Goal: Task Accomplishment & Management: Use online tool/utility

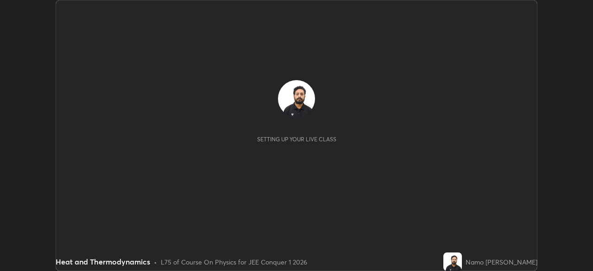
scroll to position [271, 593]
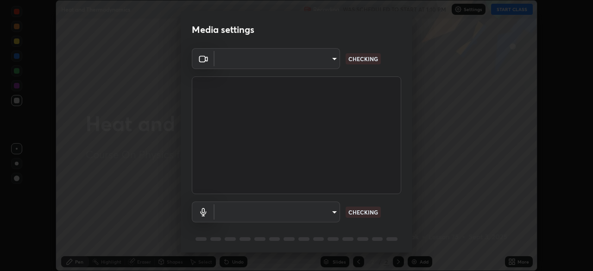
type input "6de8c8c8c69a591e8c739c30eda71f68b62f532a13bcefb910f5f36625bfec2e"
type input "communications"
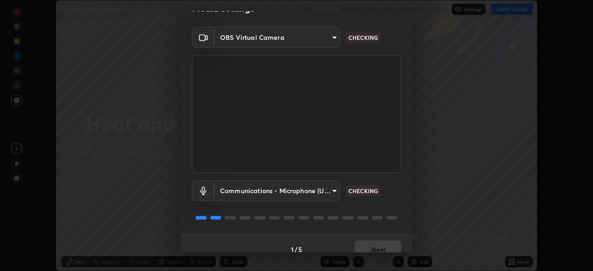
scroll to position [33, 0]
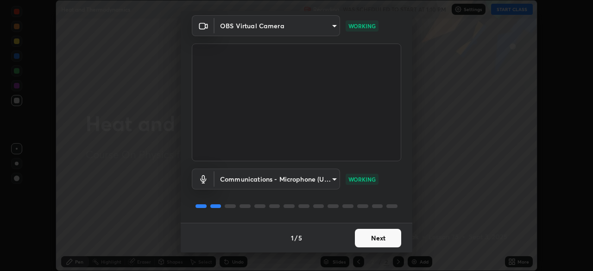
click at [390, 241] on button "Next" at bounding box center [378, 238] width 46 height 19
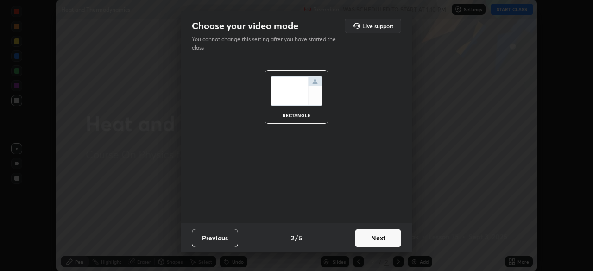
click at [392, 239] on button "Next" at bounding box center [378, 238] width 46 height 19
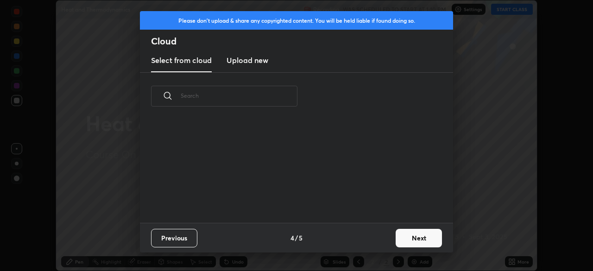
click at [397, 239] on button "Next" at bounding box center [419, 238] width 46 height 19
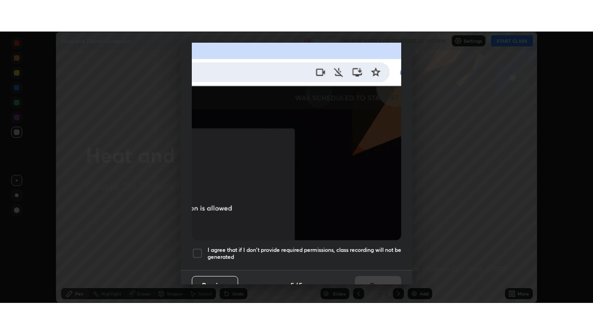
scroll to position [222, 0]
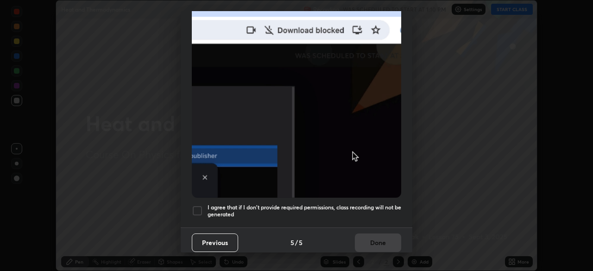
click at [203, 210] on div "I agree that if I don't provide required permissions, class recording will not …" at bounding box center [297, 210] width 210 height 11
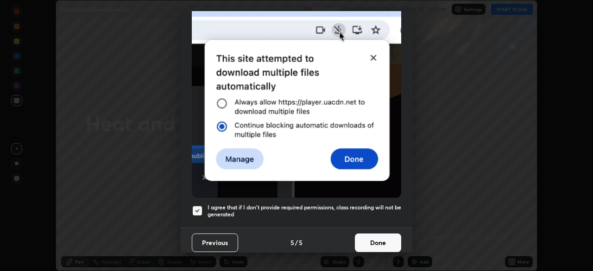
click at [201, 205] on div at bounding box center [197, 210] width 11 height 11
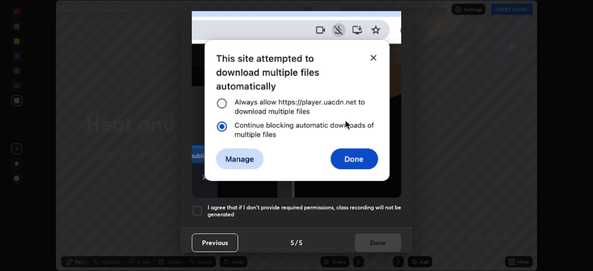
click at [202, 207] on div at bounding box center [197, 210] width 11 height 11
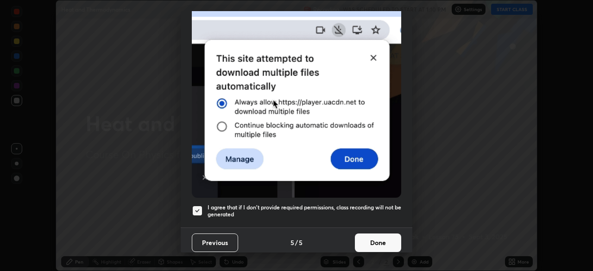
click at [379, 240] on button "Done" at bounding box center [378, 243] width 46 height 19
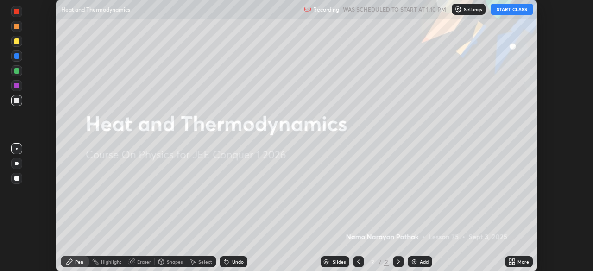
click at [505, 11] on button "START CLASS" at bounding box center [512, 9] width 42 height 11
click at [514, 260] on icon at bounding box center [514, 260] width 2 height 2
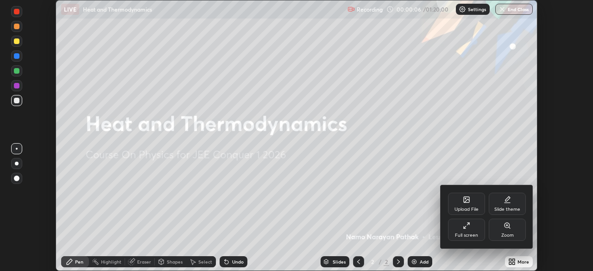
click at [471, 235] on div "Full screen" at bounding box center [466, 235] width 23 height 5
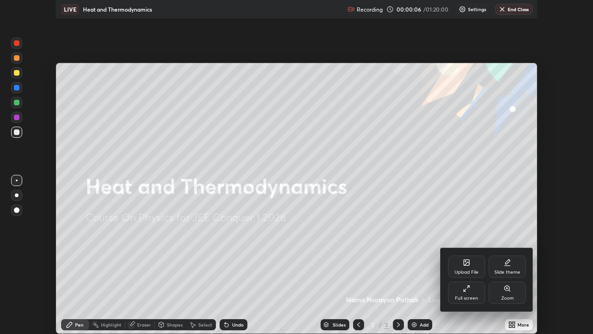
scroll to position [334, 593]
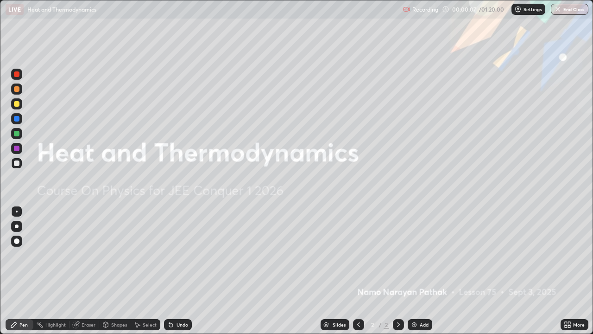
click at [421, 271] on div "Add" at bounding box center [424, 324] width 9 height 5
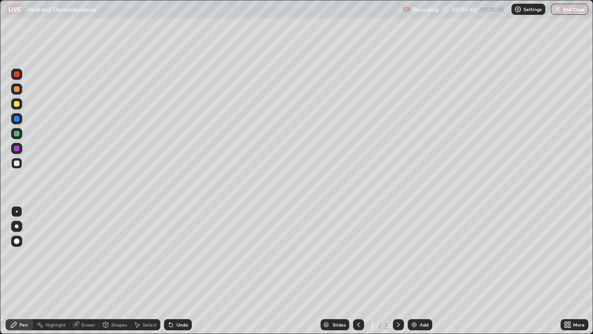
click at [15, 91] on div at bounding box center [16, 88] width 11 height 11
click at [86, 271] on div "Eraser" at bounding box center [89, 324] width 14 height 5
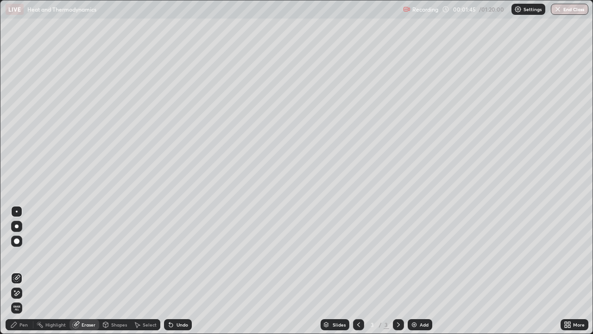
click at [29, 271] on div "Pen" at bounding box center [20, 324] width 28 height 11
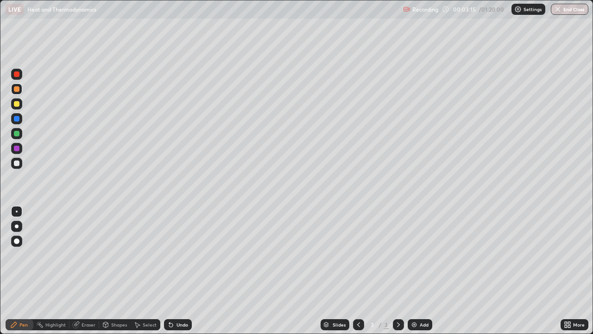
click at [358, 271] on icon at bounding box center [358, 324] width 7 height 7
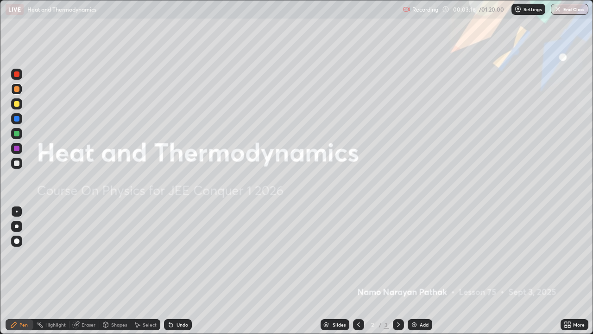
click at [398, 271] on icon at bounding box center [398, 324] width 7 height 7
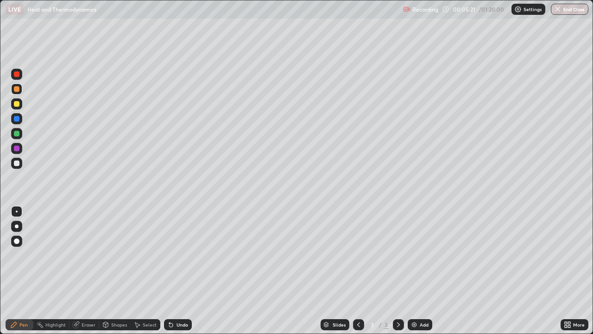
click at [417, 271] on img at bounding box center [414, 324] width 7 height 7
click at [14, 150] on div at bounding box center [16, 148] width 11 height 11
click at [17, 134] on div at bounding box center [17, 134] width 6 height 6
click at [85, 271] on div "Eraser" at bounding box center [89, 324] width 14 height 5
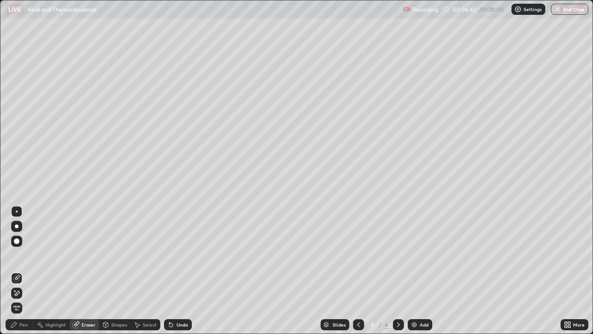
click at [25, 271] on div "Pen" at bounding box center [23, 324] width 8 height 5
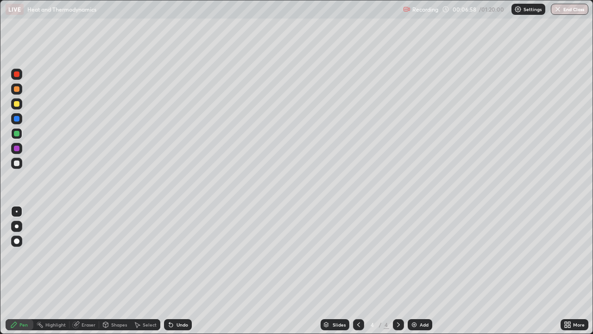
click at [17, 163] on div at bounding box center [17, 163] width 6 height 6
click at [17, 148] on div at bounding box center [17, 149] width 6 height 6
click at [16, 88] on div at bounding box center [17, 89] width 6 height 6
click at [89, 271] on div "Eraser" at bounding box center [89, 324] width 14 height 5
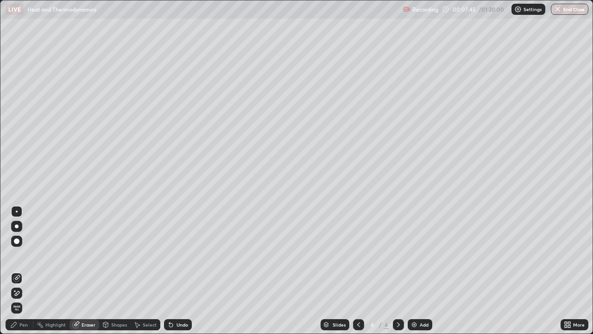
click at [28, 271] on div "Pen" at bounding box center [20, 324] width 28 height 11
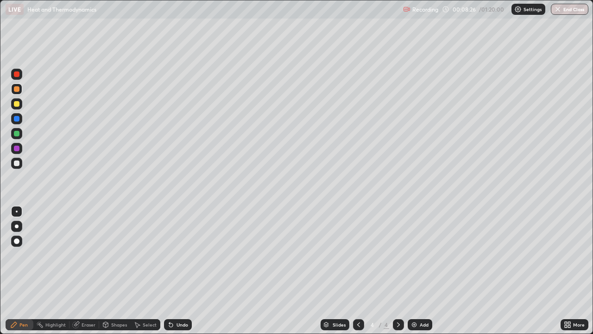
click at [17, 120] on div at bounding box center [17, 119] width 6 height 6
click at [19, 161] on div at bounding box center [17, 163] width 6 height 6
click at [17, 88] on div at bounding box center [17, 89] width 6 height 6
click at [416, 271] on img at bounding box center [414, 324] width 7 height 7
click at [17, 121] on div at bounding box center [17, 119] width 6 height 6
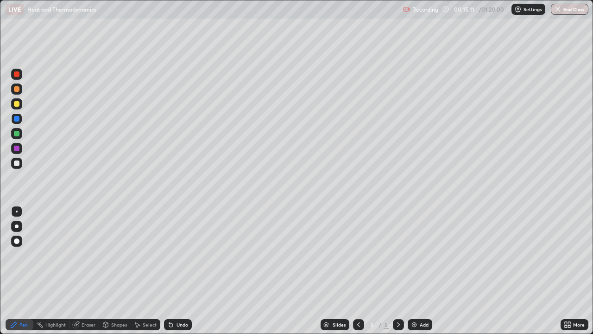
click at [16, 89] on div at bounding box center [17, 89] width 6 height 6
click at [19, 122] on div at bounding box center [16, 118] width 11 height 11
click at [19, 148] on div at bounding box center [17, 149] width 6 height 6
click at [21, 89] on div at bounding box center [16, 88] width 11 height 11
click at [414, 271] on img at bounding box center [414, 324] width 7 height 7
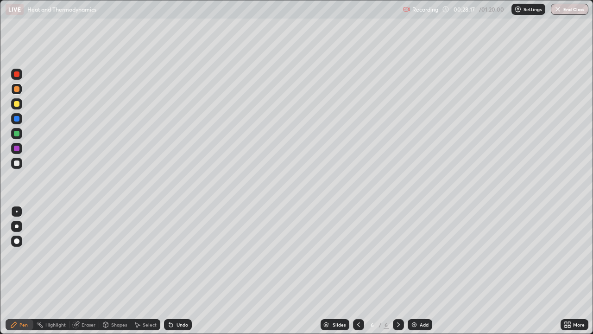
click at [18, 134] on div at bounding box center [17, 134] width 6 height 6
click at [19, 119] on div at bounding box center [17, 119] width 6 height 6
click at [419, 271] on div "Add" at bounding box center [420, 324] width 25 height 11
click at [19, 119] on div at bounding box center [17, 119] width 6 height 6
click at [20, 93] on div at bounding box center [16, 88] width 11 height 11
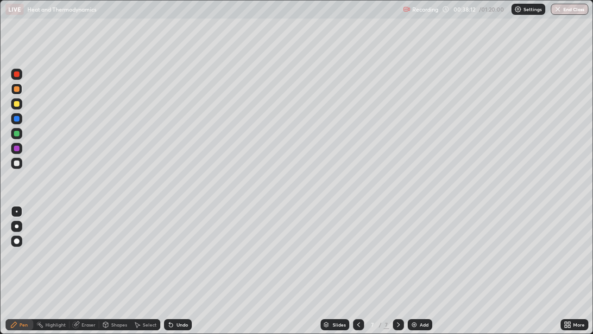
click at [420, 271] on div "Add" at bounding box center [420, 324] width 25 height 11
click at [19, 89] on div at bounding box center [17, 89] width 6 height 6
click at [16, 131] on div at bounding box center [17, 134] width 6 height 6
click at [18, 91] on div at bounding box center [17, 89] width 6 height 6
click at [416, 271] on img at bounding box center [414, 324] width 7 height 7
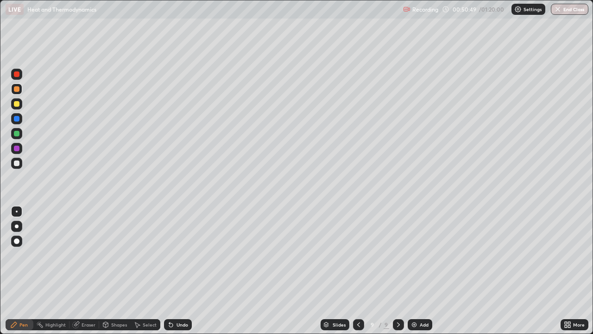
click at [19, 120] on div at bounding box center [17, 119] width 6 height 6
click at [18, 88] on div at bounding box center [17, 89] width 6 height 6
click at [415, 271] on img at bounding box center [414, 324] width 7 height 7
click at [18, 86] on div at bounding box center [17, 89] width 6 height 6
click at [18, 120] on div at bounding box center [17, 119] width 6 height 6
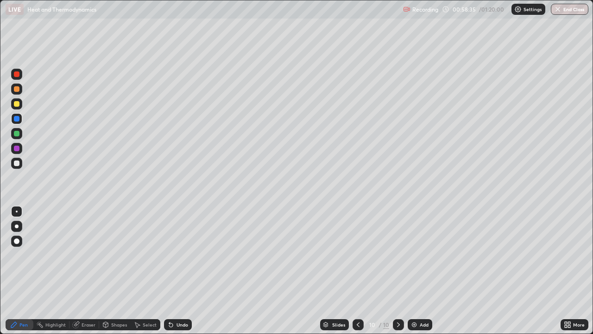
click at [419, 271] on div "Add" at bounding box center [420, 324] width 25 height 11
click at [16, 88] on div at bounding box center [17, 89] width 6 height 6
click at [415, 271] on img at bounding box center [414, 324] width 7 height 7
click at [16, 116] on div at bounding box center [17, 119] width 6 height 6
click at [19, 135] on div at bounding box center [17, 134] width 6 height 6
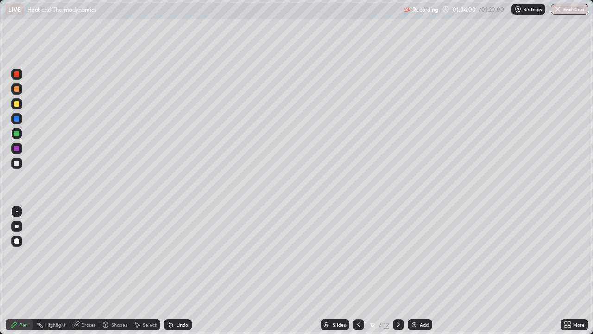
click at [19, 93] on div at bounding box center [16, 88] width 11 height 11
click at [21, 144] on div at bounding box center [16, 148] width 11 height 11
click at [17, 89] on div at bounding box center [17, 89] width 6 height 6
click at [558, 12] on img "button" at bounding box center [557, 9] width 7 height 7
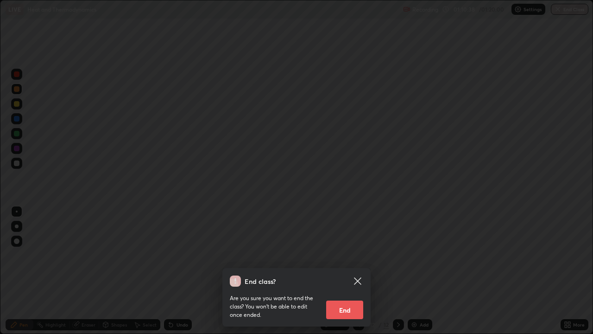
click at [355, 271] on button "End" at bounding box center [344, 309] width 37 height 19
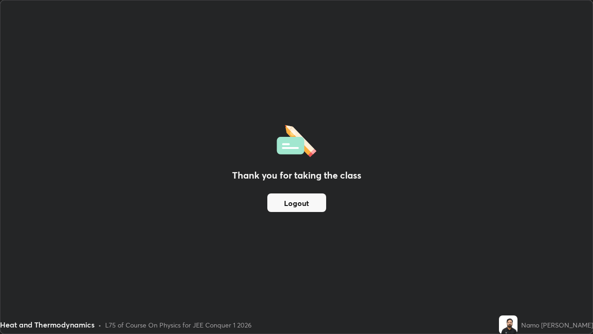
click at [321, 203] on button "Logout" at bounding box center [296, 202] width 59 height 19
